Goal: Task Accomplishment & Management: Use online tool/utility

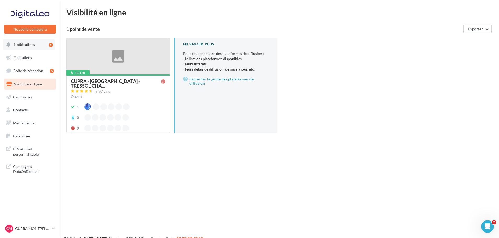
click at [30, 46] on span "Notifications" at bounding box center [24, 44] width 21 height 4
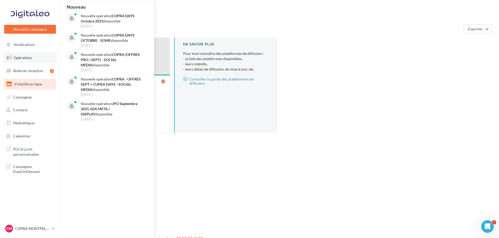
click at [32, 58] on link "Opérations" at bounding box center [30, 57] width 54 height 11
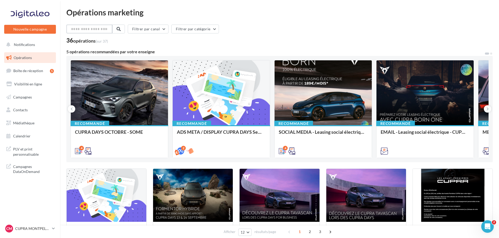
click at [93, 27] on input "text" at bounding box center [89, 29] width 46 height 9
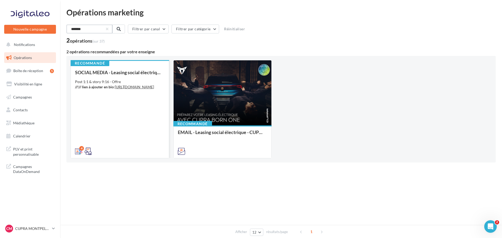
type input "*******"
click at [129, 90] on div "Post 1:1 & story 9:16 - Offre //!// lien à ajouter en bio : [URL][DOMAIN_NAME]" at bounding box center [120, 84] width 90 height 10
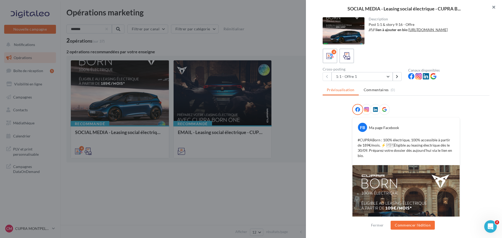
click at [492, 5] on button "button" at bounding box center [491, 8] width 21 height 16
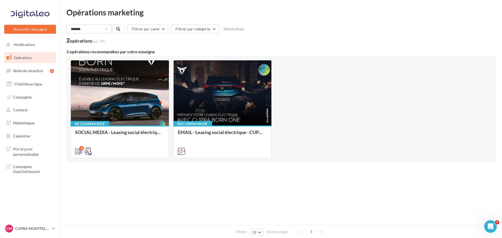
drag, startPoint x: 153, startPoint y: 176, endPoint x: 144, endPoint y: 165, distance: 14.5
click at [153, 176] on div "Afficher 12 12 24 48 96 résultats/page 1" at bounding box center [280, 179] width 429 height 13
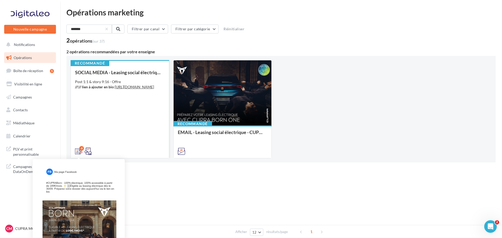
click at [78, 151] on icon at bounding box center [78, 151] width 7 height 7
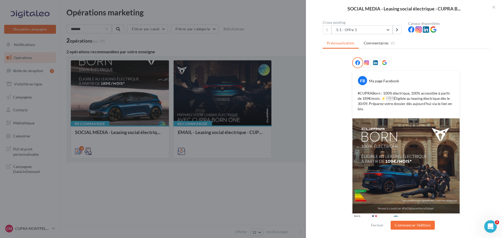
scroll to position [53, 0]
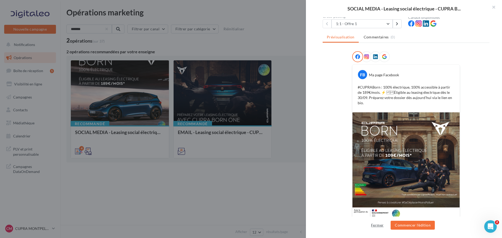
click at [375, 225] on button "Fermer" at bounding box center [377, 225] width 17 height 6
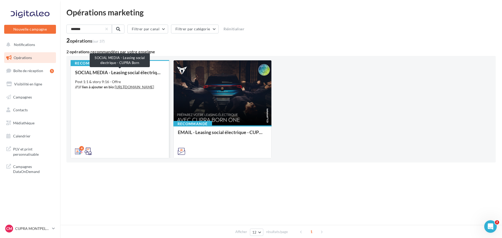
click at [97, 71] on div "SOCIAL MEDIA - Leasing social électrique - CUPRA Born" at bounding box center [120, 72] width 90 height 5
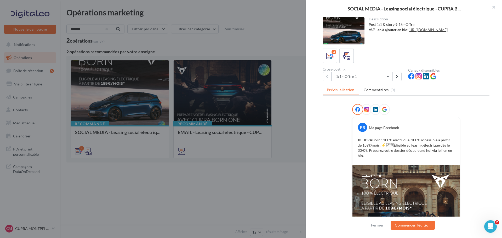
click at [344, 36] on div at bounding box center [343, 30] width 42 height 27
click at [426, 30] on link "[URL][DOMAIN_NAME]" at bounding box center [427, 29] width 39 height 4
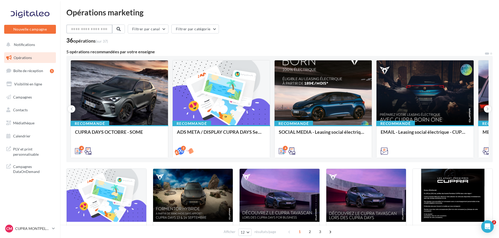
click at [102, 31] on input "text" at bounding box center [89, 29] width 46 height 9
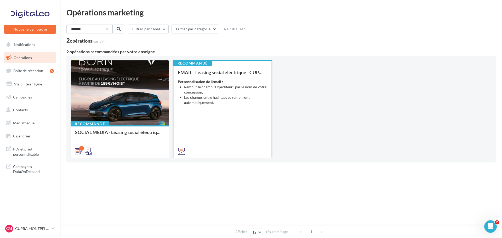
type input "*******"
click at [221, 80] on strong "Personnalisation de l'email :" at bounding box center [200, 81] width 45 height 4
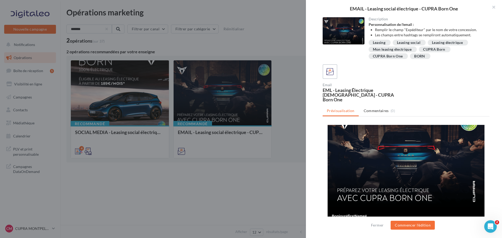
scroll to position [26, 0]
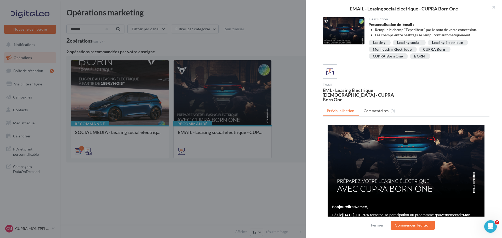
click at [127, 190] on div "EMAIL - Leasing social électrique - CUPRA Born One Description Personnalisation…" at bounding box center [280, 190] width 429 height 0
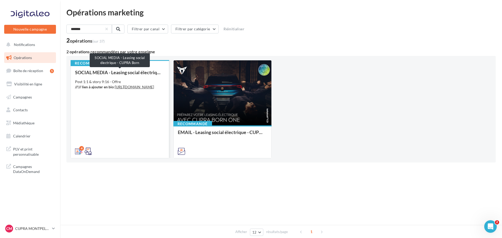
click at [123, 69] on div "Recommandé SOCIAL MEDIA - Leasing social électrique - CUPRA Born Post 1:1 & sto…" at bounding box center [120, 109] width 98 height 98
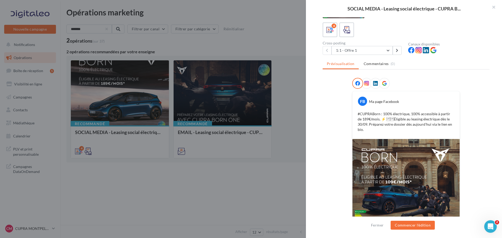
click at [220, 102] on div at bounding box center [251, 119] width 502 height 238
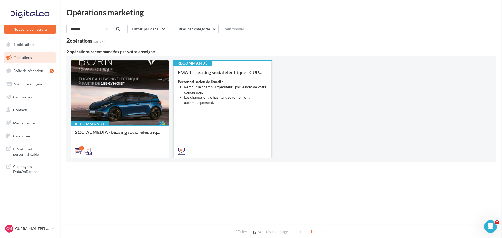
click at [220, 103] on li "Les champs entre hashtags se rempliront automatiquement." at bounding box center [225, 100] width 83 height 10
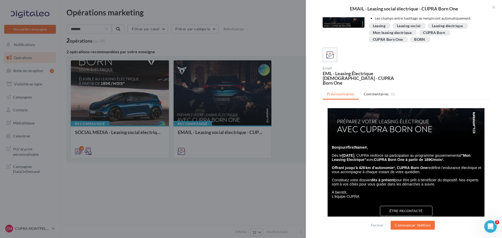
scroll to position [78, 0]
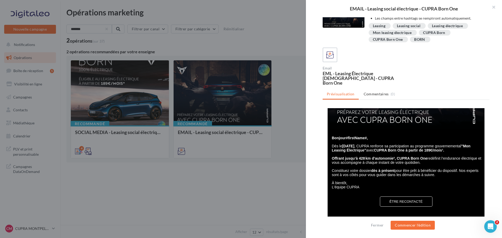
drag, startPoint x: 375, startPoint y: 146, endPoint x: 437, endPoint y: 178, distance: 69.9
click at [437, 178] on div "Bonjour #firstName#, Dès le 30 septembre 2025 , CUPRA renforce sa participation…" at bounding box center [407, 160] width 150 height 57
copy div "CUPRA renforce sa participation au programme gouvernemental ”Mon Leasing Électr…"
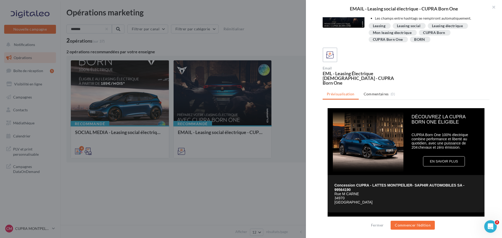
scroll to position [157, 0]
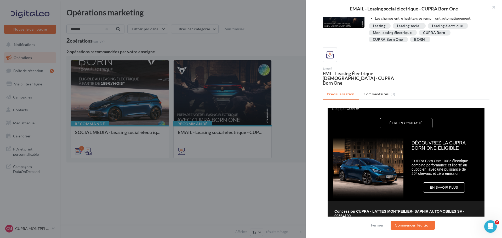
click at [428, 159] on p at bounding box center [443, 157] width 65 height 4
click at [426, 165] on span "CUPRA Born One 100% électrique combine performance et liberté au quotidien, ave…" at bounding box center [439, 167] width 56 height 17
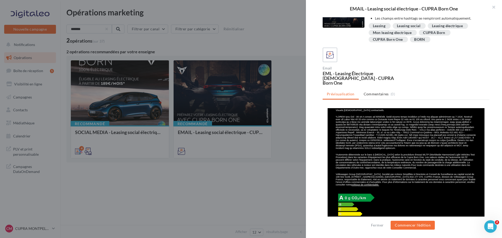
scroll to position [311, 0]
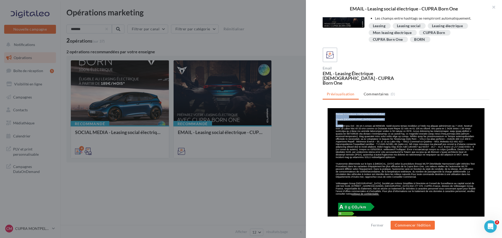
drag, startPoint x: 332, startPoint y: 129, endPoint x: 339, endPoint y: 130, distance: 7.1
click at [339, 130] on td "Pensez à covoiturer #SeDéplacerMoinsPolluer Visuels non contractuels. ¹ ² Auton…" at bounding box center [405, 157] width 141 height 88
click at [359, 134] on span "false" at bounding box center [406, 142] width 140 height 34
drag, startPoint x: 330, startPoint y: 123, endPoint x: 349, endPoint y: 132, distance: 21.2
click at [349, 132] on td "Pensez à covoiturer #SeDéplacerMoinsPolluer Visuels non contractuels. ¹ ² Auton…" at bounding box center [405, 157] width 157 height 88
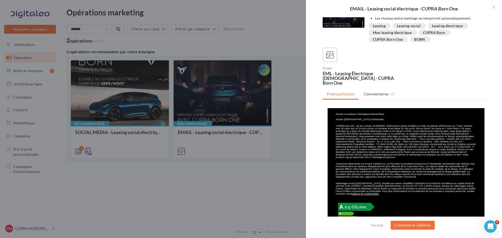
click at [353, 134] on span "false" at bounding box center [406, 142] width 140 height 34
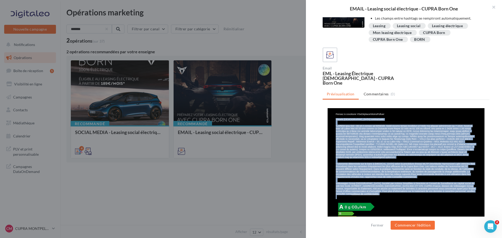
drag, startPoint x: 332, startPoint y: 123, endPoint x: 411, endPoint y: 203, distance: 111.8
click at [411, 199] on div "Pensez à covoiturer #SeDéplacerMoinsPolluer Visuels non contractuels. ¹ ² Auton…" at bounding box center [406, 156] width 141 height 86
copy div "Visuels non contractuels. ¹ CUPRA Born One - 59 kWh À partir de 189€/mois⁠. San…"
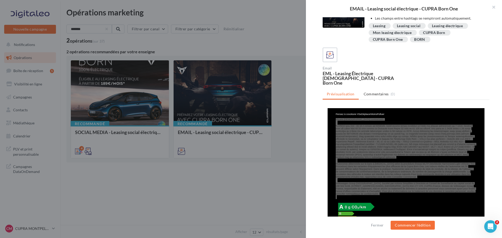
scroll to position [285, 0]
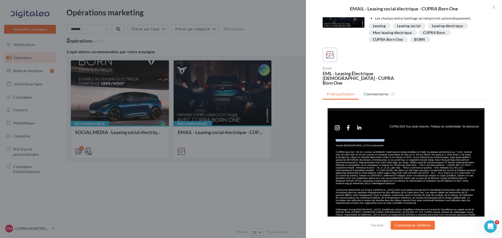
drag, startPoint x: 383, startPoint y: 144, endPoint x: 332, endPoint y: 144, distance: 50.4
click at [336, 144] on p "Pensez à covoiturer #SeDéplacerMoinsPolluer Visuels non contractuels." at bounding box center [406, 143] width 141 height 8
click at [336, 144] on span "Pensez à covoiturer #SeDéplacerMoinsPolluer" at bounding box center [360, 141] width 49 height 5
drag, startPoint x: 332, startPoint y: 145, endPoint x: 384, endPoint y: 143, distance: 51.2
click at [384, 143] on p "Pensez à covoiturer #SeDéplacerMoinsPolluer Visuels non contractuels." at bounding box center [406, 143] width 141 height 8
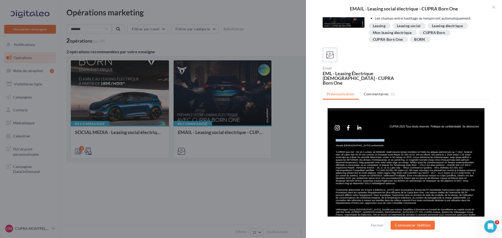
copy span "Pensez à covoiturer #SeDéplacerMoinsPolluer"
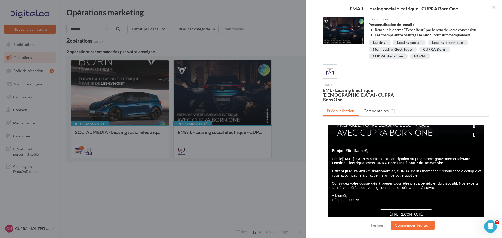
scroll to position [131, 0]
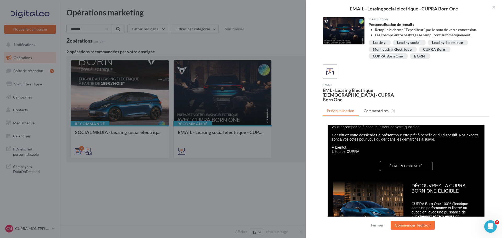
click at [401, 168] on link "ÊTRE RECONTACTÉ" at bounding box center [405, 166] width 51 height 4
click at [254, 192] on div at bounding box center [251, 119] width 502 height 238
